Goal: Entertainment & Leisure: Consume media (video, audio)

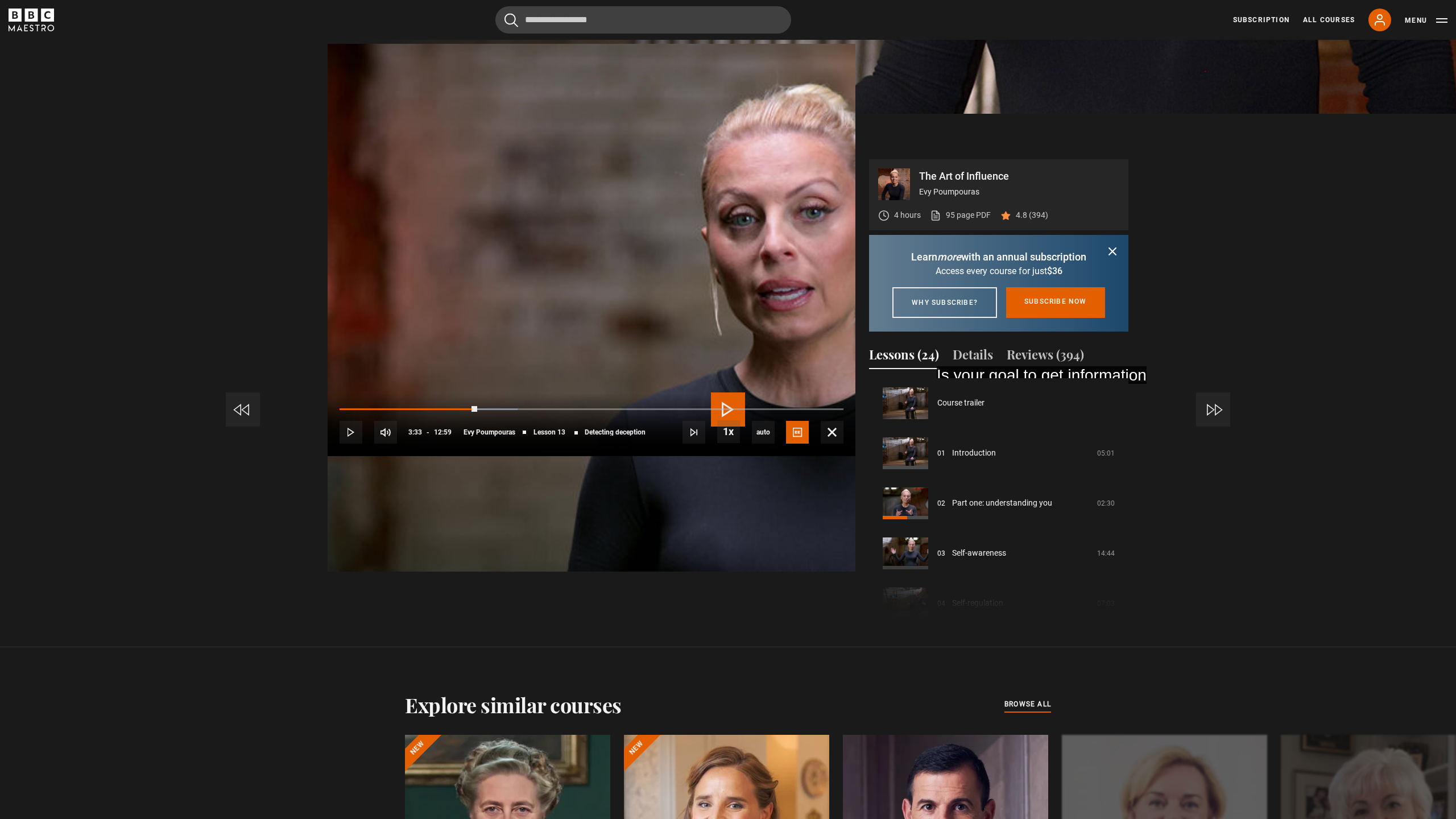
scroll to position [601, 0]
click at [718, 407] on span "Video Player" at bounding box center [728, 409] width 34 height 34
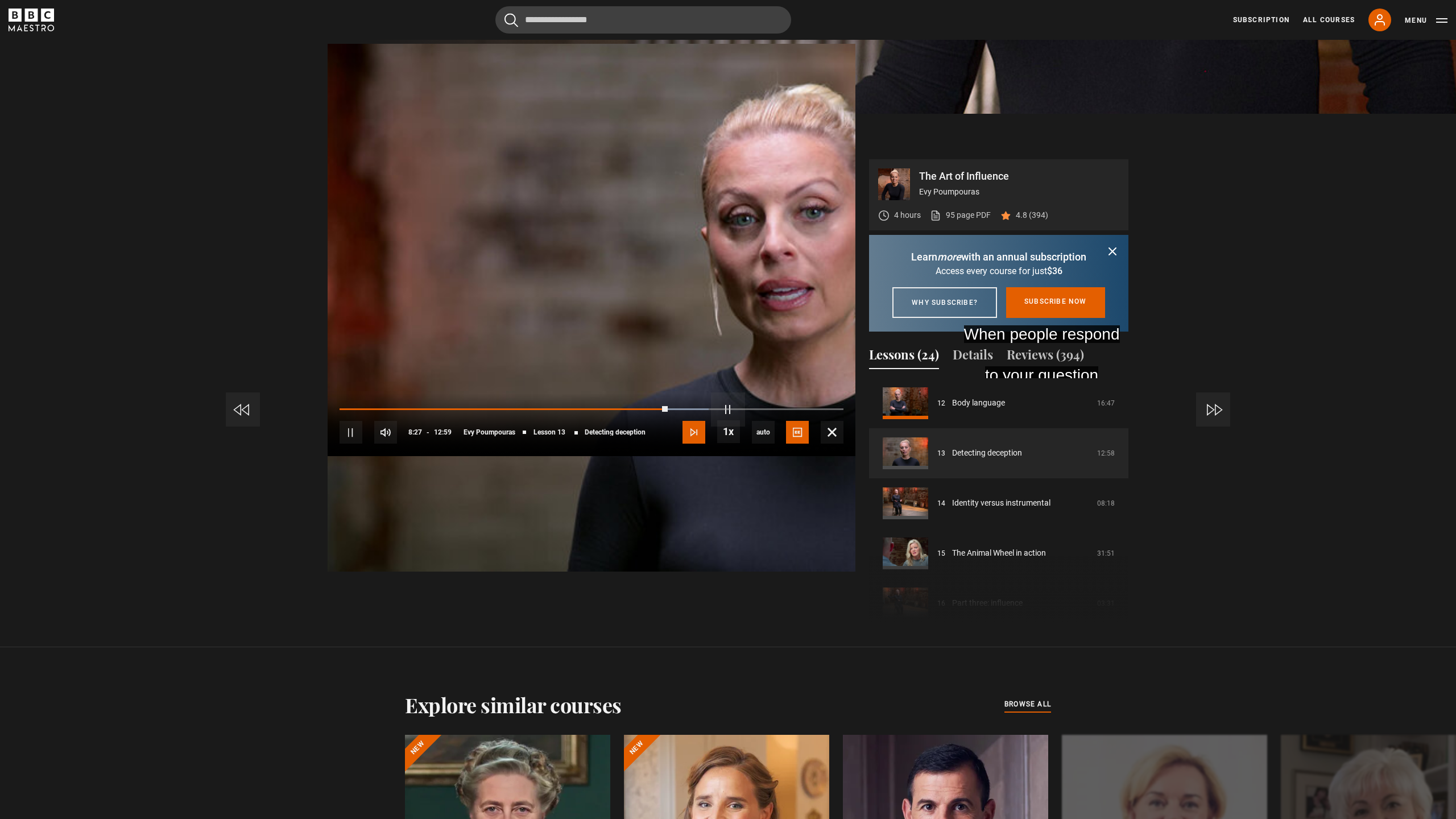
click at [705, 444] on span "Video Player" at bounding box center [694, 432] width 23 height 23
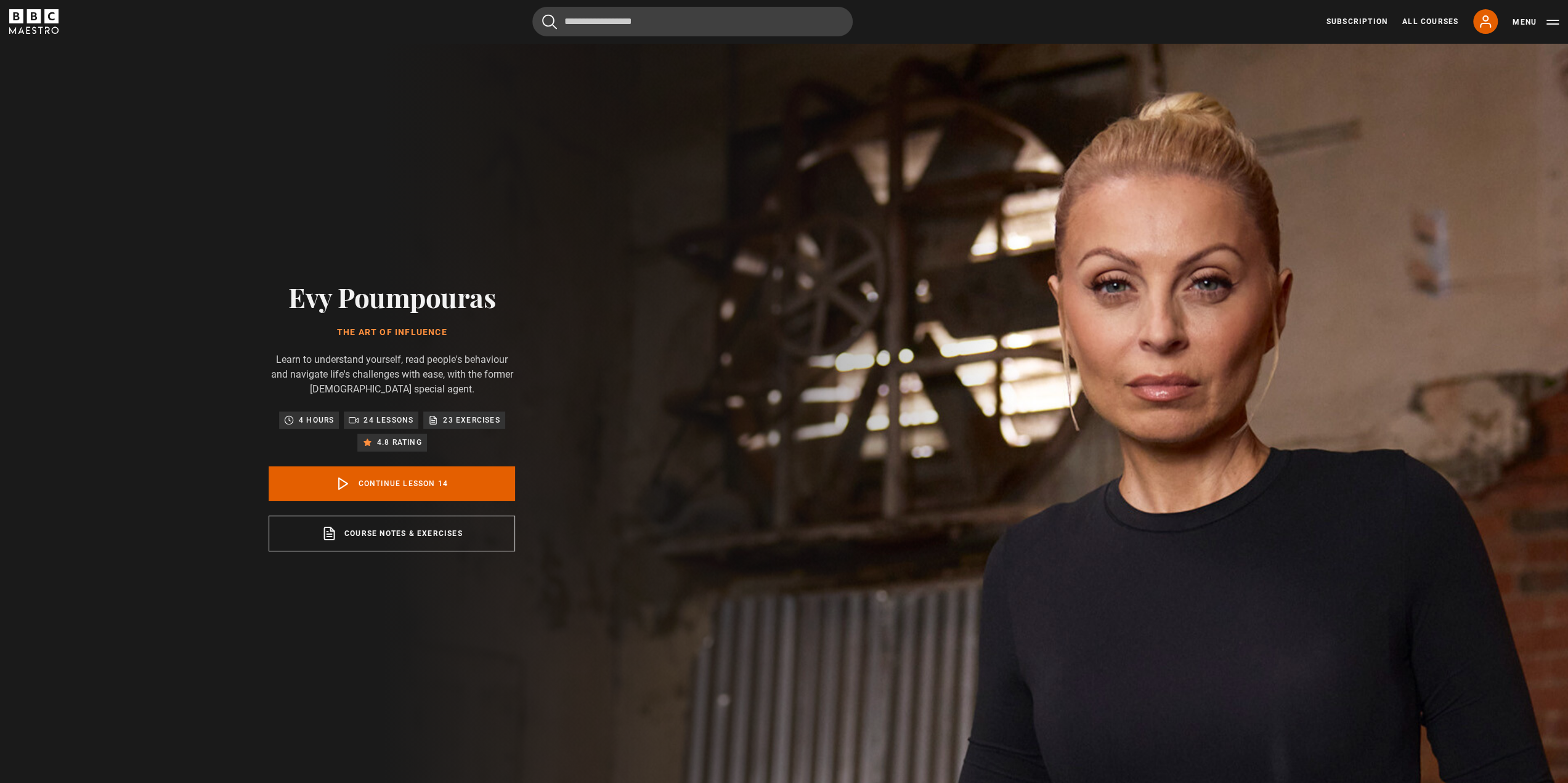
scroll to position [705, 0]
click at [1415, 152] on img at bounding box center [827, 416] width 1568 height 746
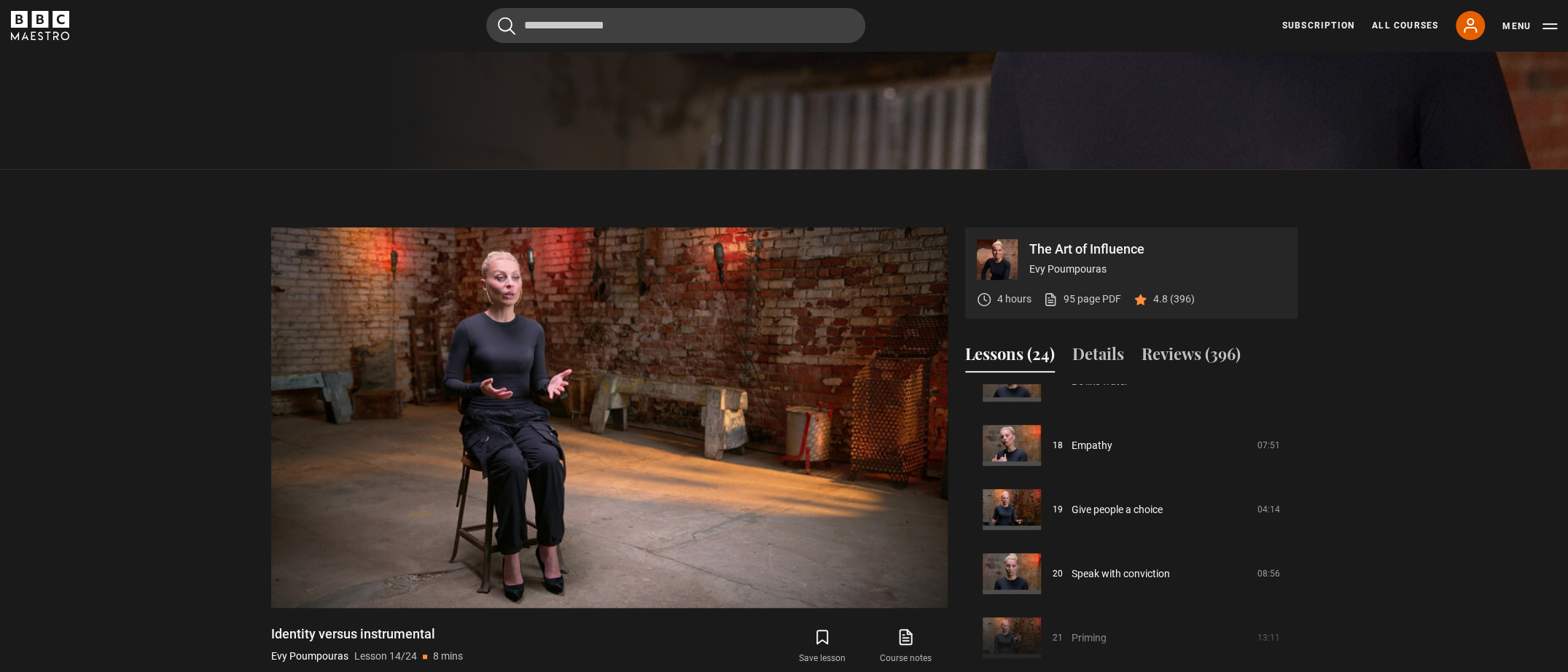
scroll to position [979, 0]
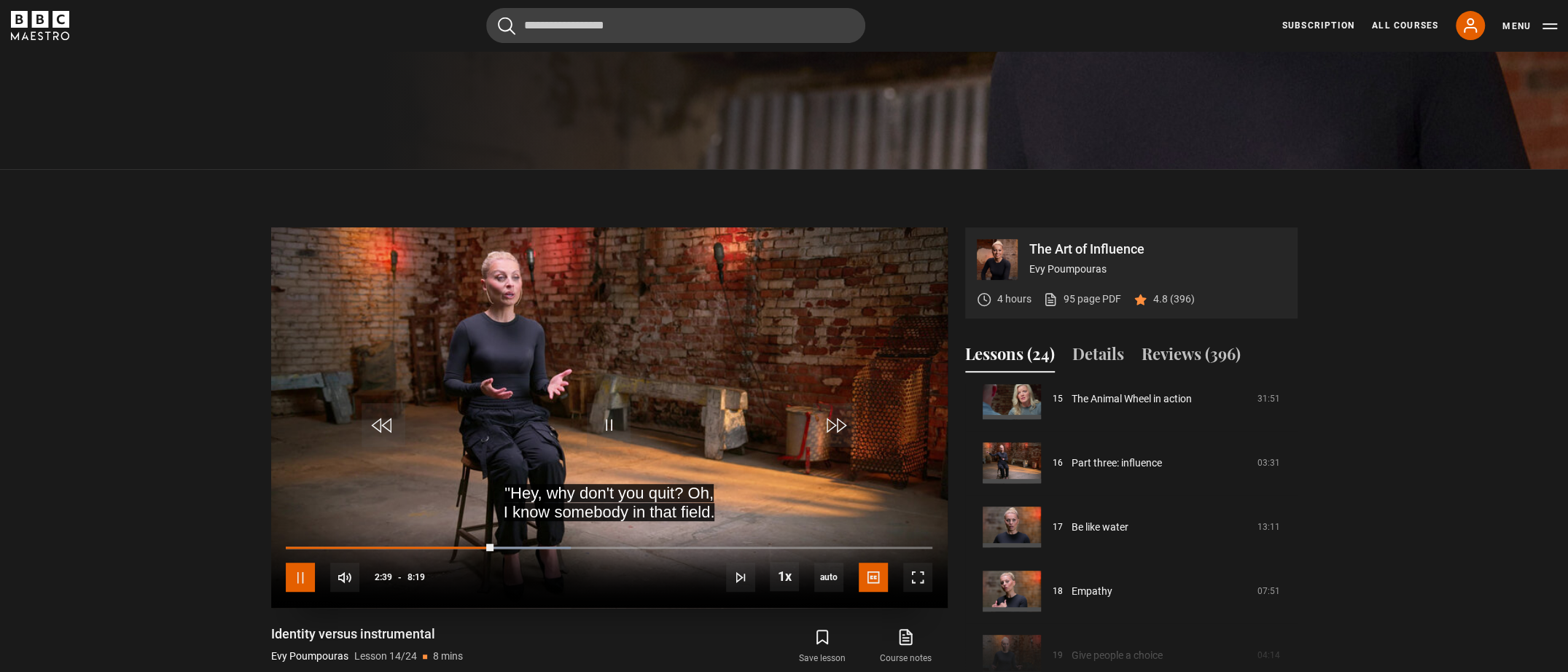
click at [315, 580] on span "Video Player" at bounding box center [300, 577] width 30 height 30
